Goal: Information Seeking & Learning: Understand process/instructions

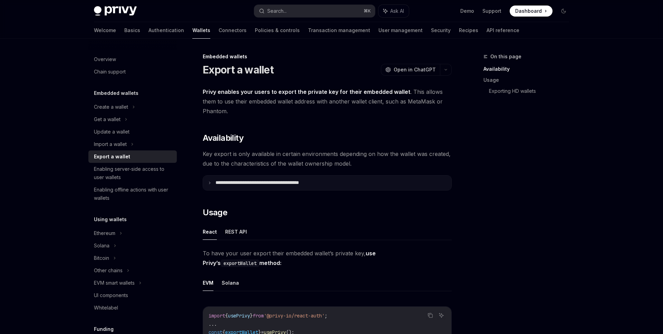
click at [322, 177] on summary "**********" at bounding box center [327, 183] width 248 height 15
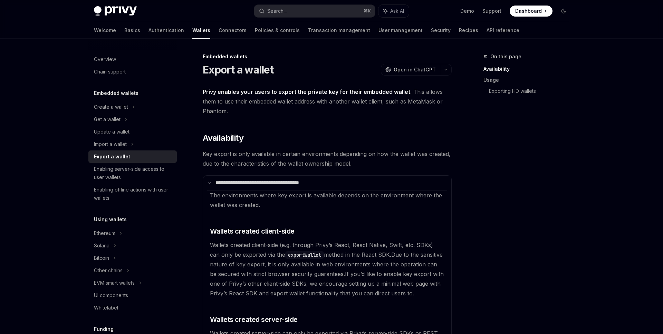
click at [373, 108] on span "Privy enables your users to export the private key for their embedded wallet . …" at bounding box center [327, 101] width 249 height 29
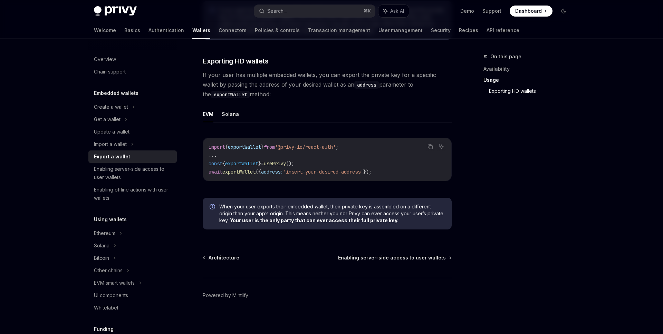
scroll to position [826, 0]
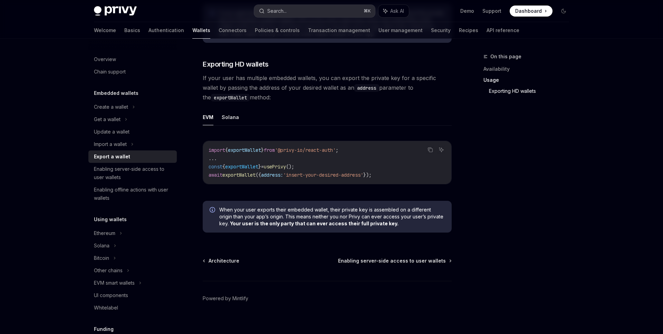
click at [330, 5] on button "Search... ⌘ K" at bounding box center [314, 11] width 121 height 12
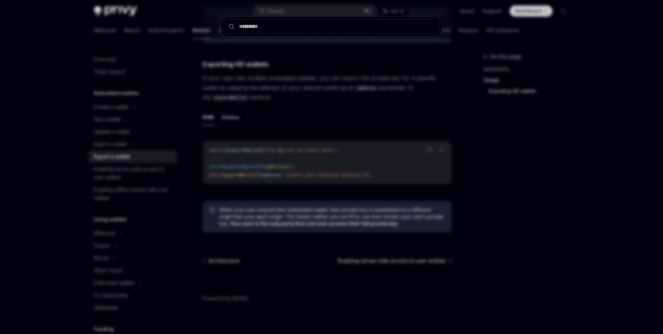
type input "*"
type textarea "*"
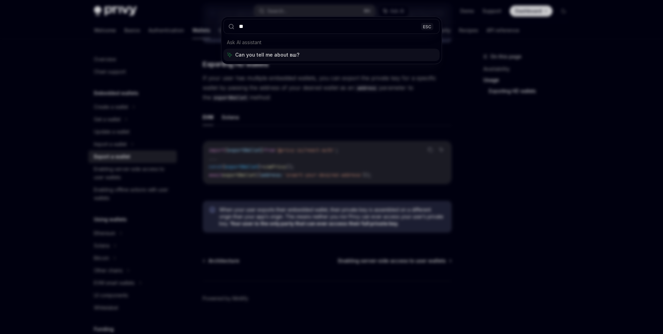
type input "*"
type input "**********"
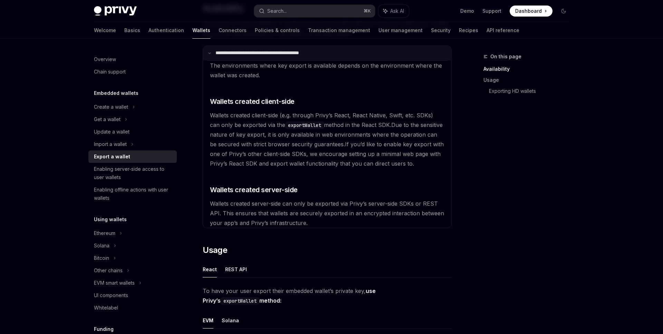
scroll to position [131, 0]
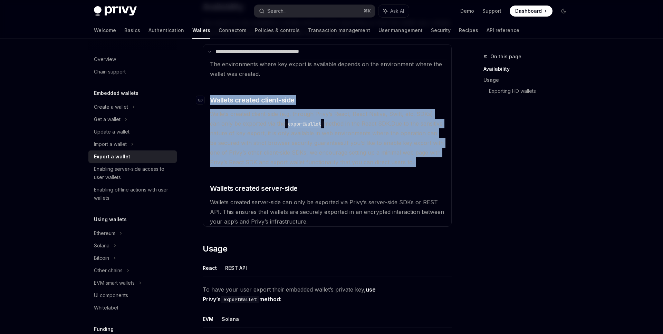
drag, startPoint x: 419, startPoint y: 167, endPoint x: 212, endPoint y: 98, distance: 218.0
click at [212, 98] on available\ "The environments where key export is available depends on the environment where…" at bounding box center [327, 142] width 240 height 167
copy available\ "Wallets created client-side Wallets created client-side (e.g. through Privy’s R…"
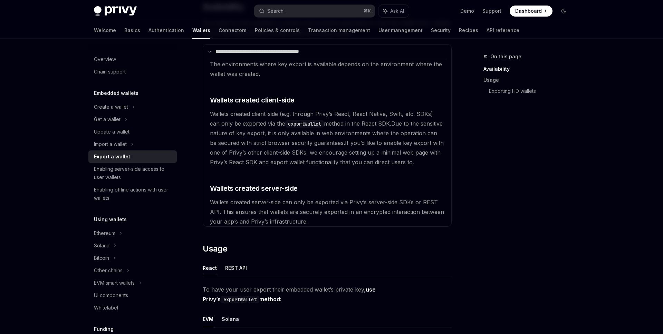
click at [504, 137] on div "On this page Availability Usage Exporting HD wallets" at bounding box center [522, 193] width 105 height 282
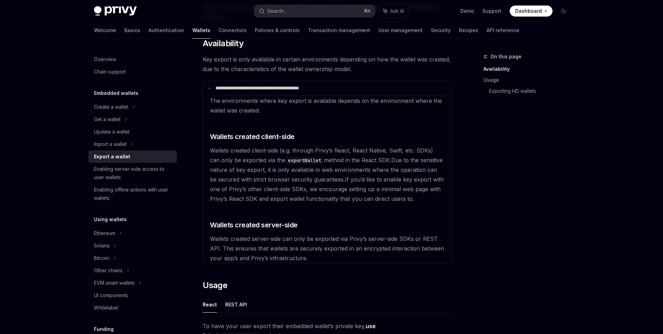
scroll to position [94, 0]
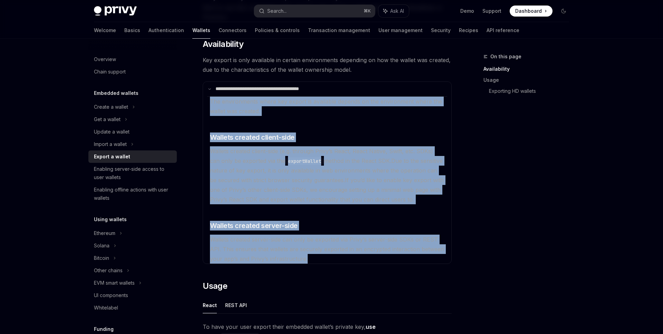
drag, startPoint x: 217, startPoint y: 109, endPoint x: 364, endPoint y: 259, distance: 210.3
click at [364, 259] on available\ "The environments where key export is available depends on the environment where…" at bounding box center [327, 179] width 240 height 167
copy available\ "The environments where key export is available depends on the environment where…"
click at [299, 196] on span "If you’d like to enable key export with one of Privy’s other client-side SDKs, …" at bounding box center [327, 190] width 234 height 26
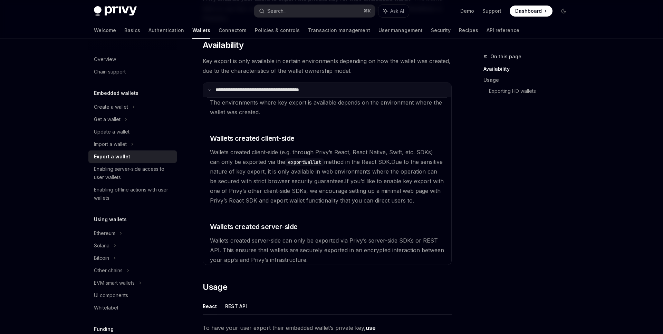
scroll to position [94, 0]
type textarea "*"
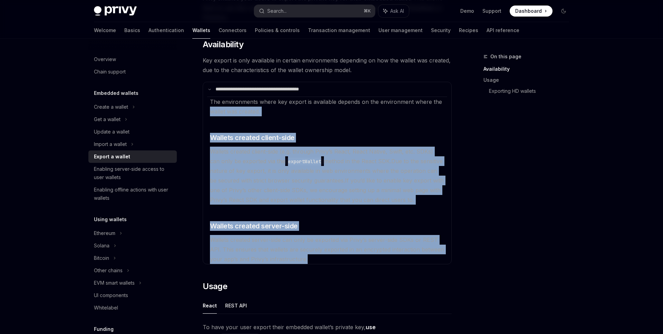
drag, startPoint x: 320, startPoint y: 262, endPoint x: 206, endPoint y: 108, distance: 192.0
click at [206, 108] on details "**********" at bounding box center [327, 173] width 249 height 183
click at [214, 120] on available\ "The environments where key export is available depends on the environment where…" at bounding box center [327, 180] width 240 height 167
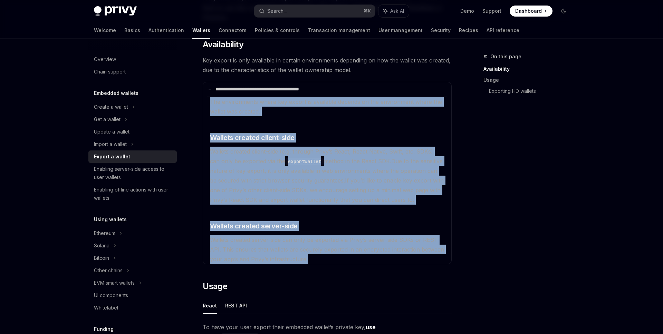
click at [210, 99] on span "The environments where key export is available depends on the environment where…" at bounding box center [326, 106] width 232 height 17
copy available\ "The environments where key export is available depends on the environment where…"
